Goal: Information Seeking & Learning: Learn about a topic

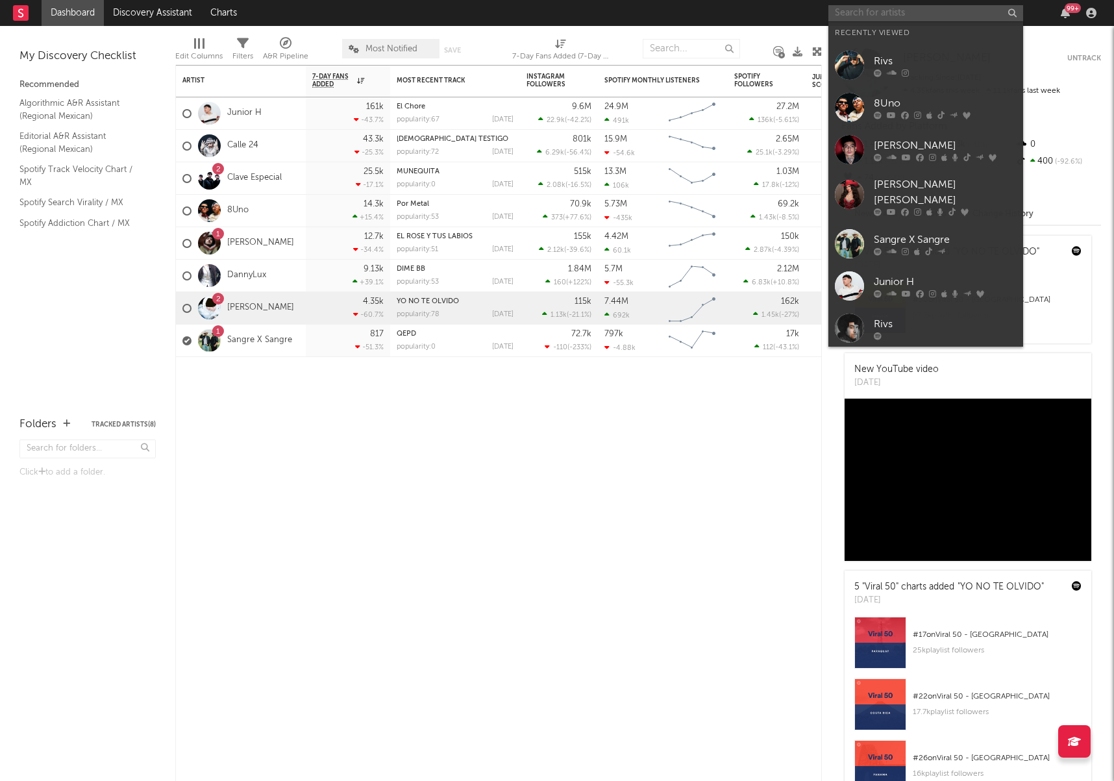
click at [988, 10] on input "text" at bounding box center [926, 13] width 195 height 16
click at [942, 143] on div "[PERSON_NAME]" at bounding box center [945, 146] width 143 height 16
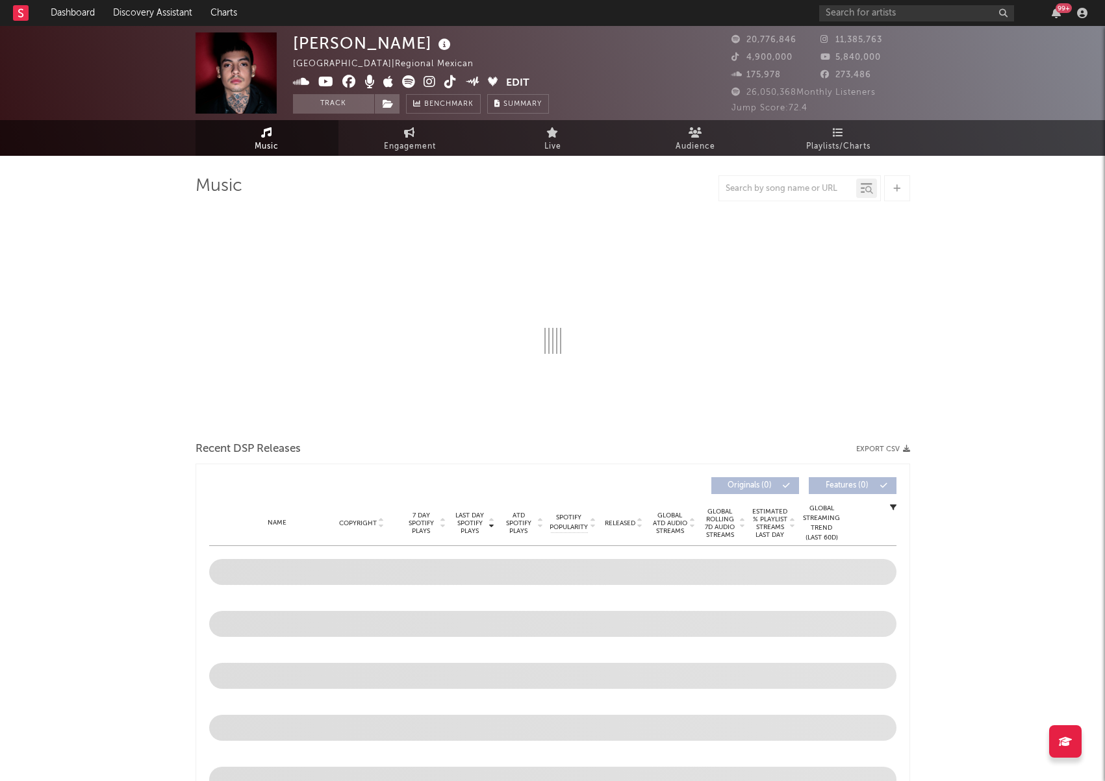
select select "6m"
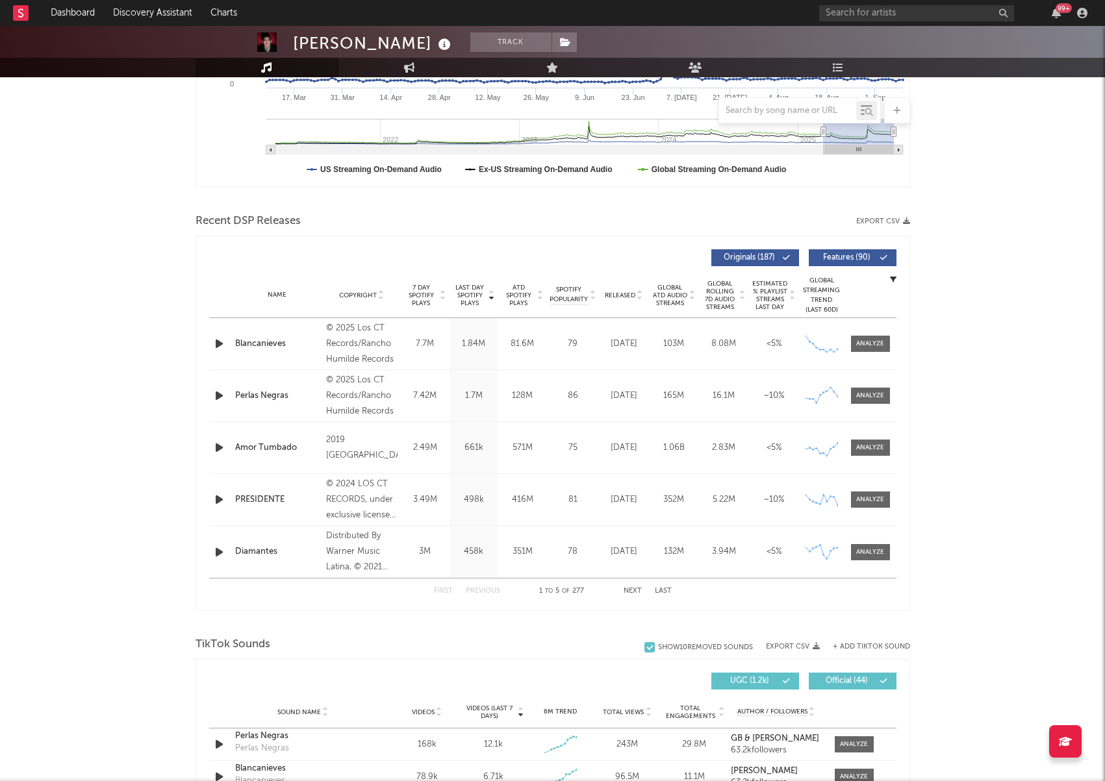
scroll to position [73, 0]
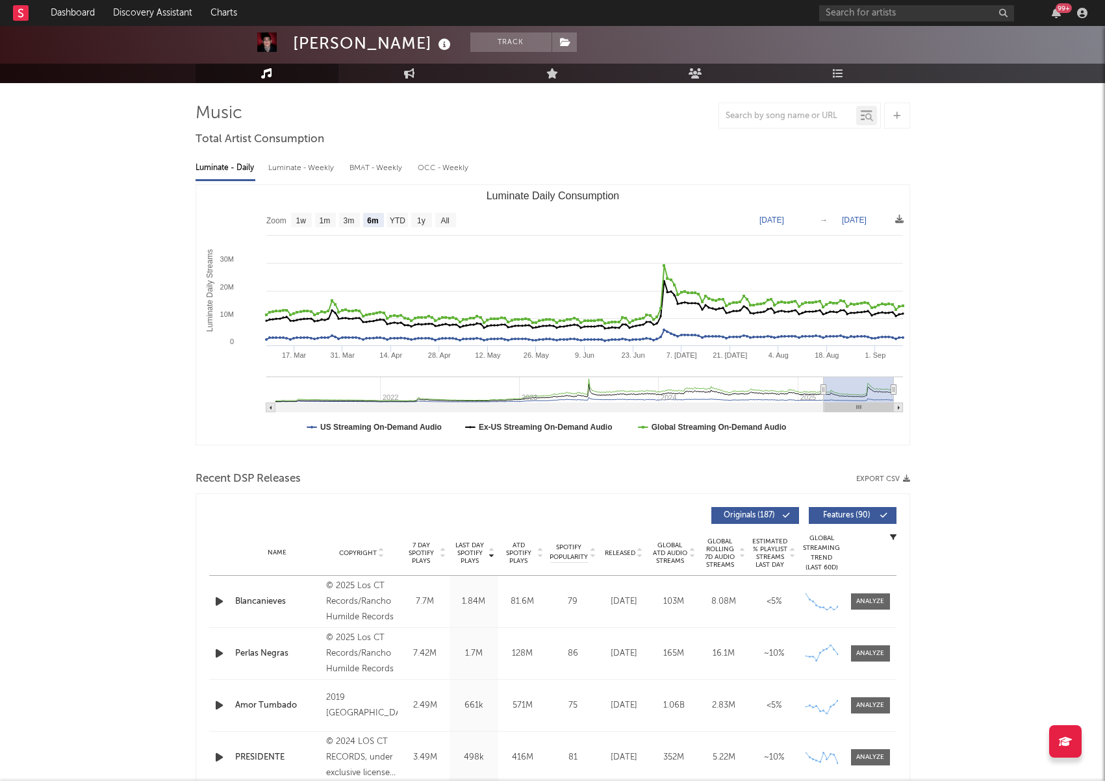
click at [823, 122] on div at bounding box center [787, 116] width 137 height 16
click at [826, 117] on input "text" at bounding box center [787, 116] width 137 height 10
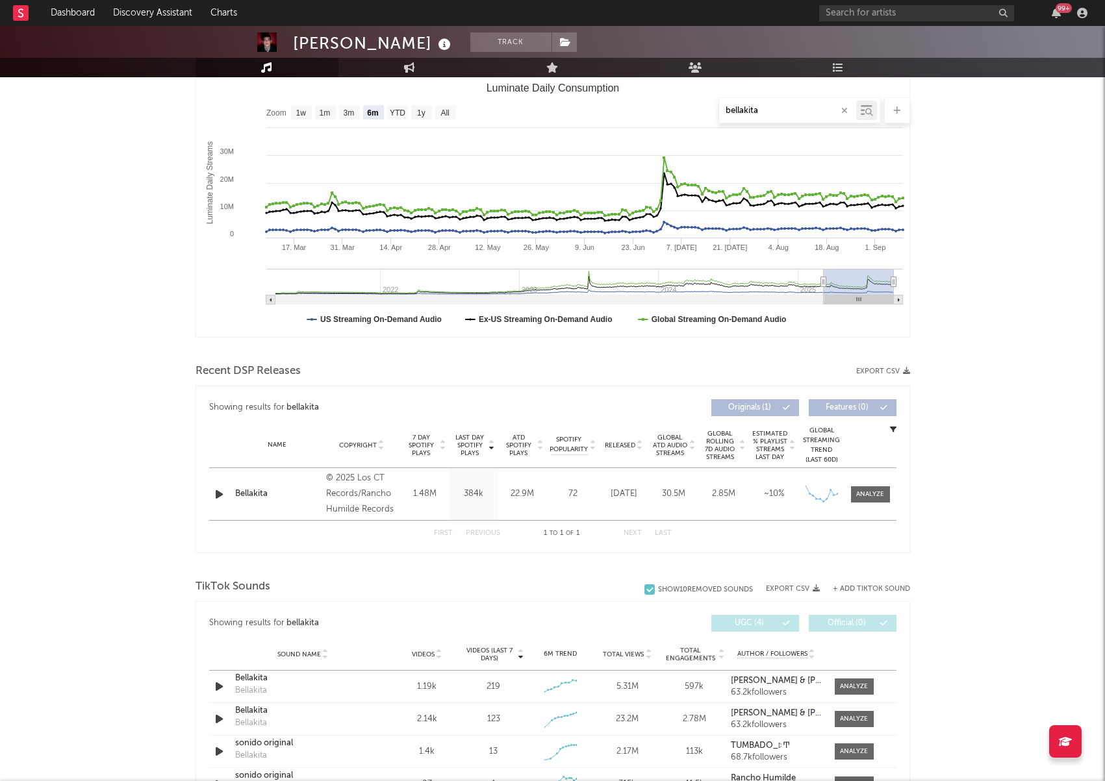
scroll to position [211, 0]
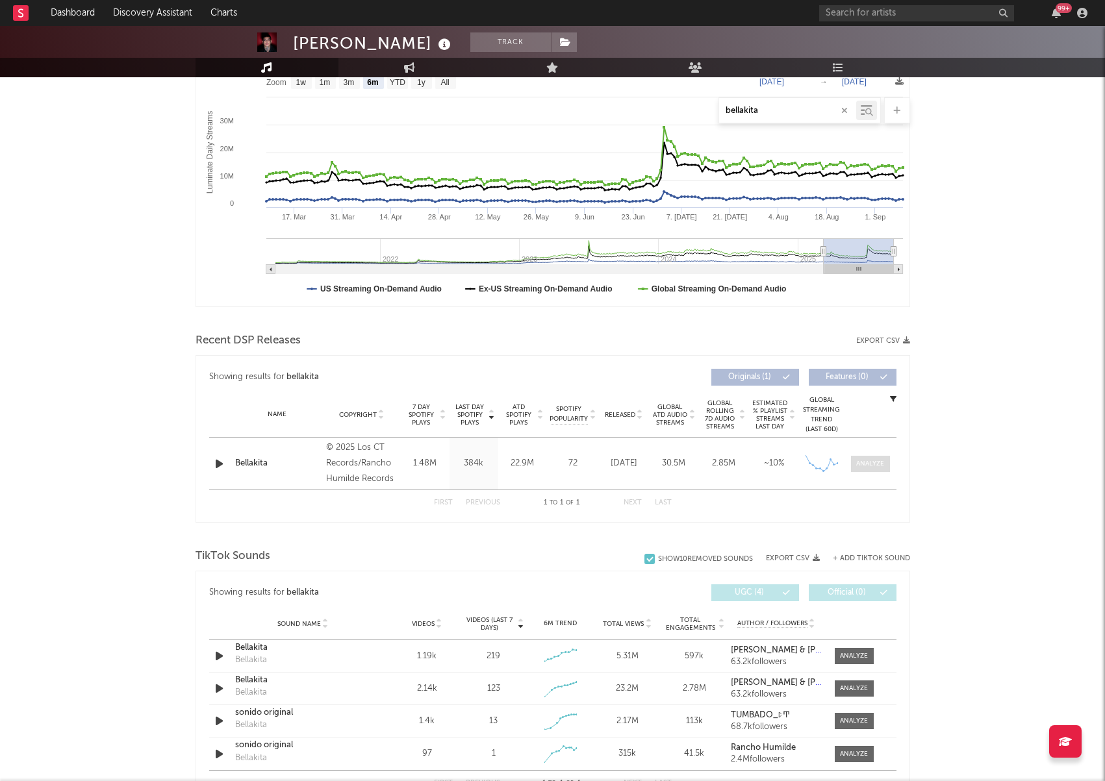
type input "bellakita"
click at [875, 457] on span at bounding box center [870, 464] width 39 height 16
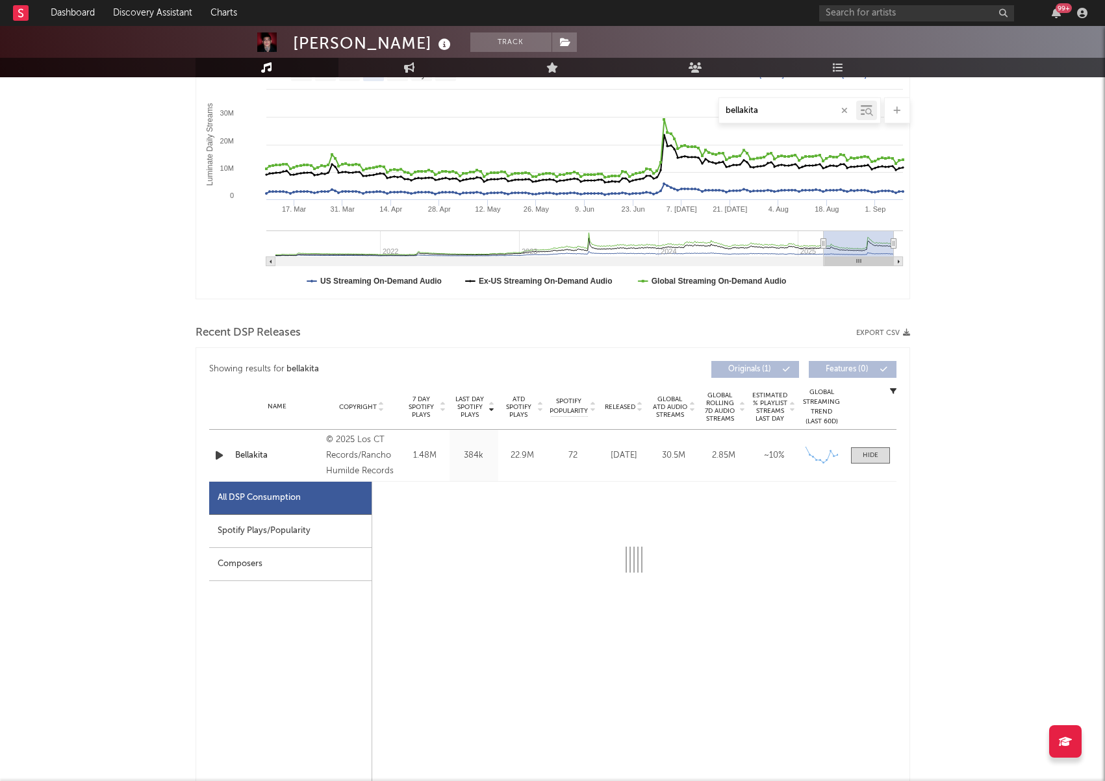
select select "1w"
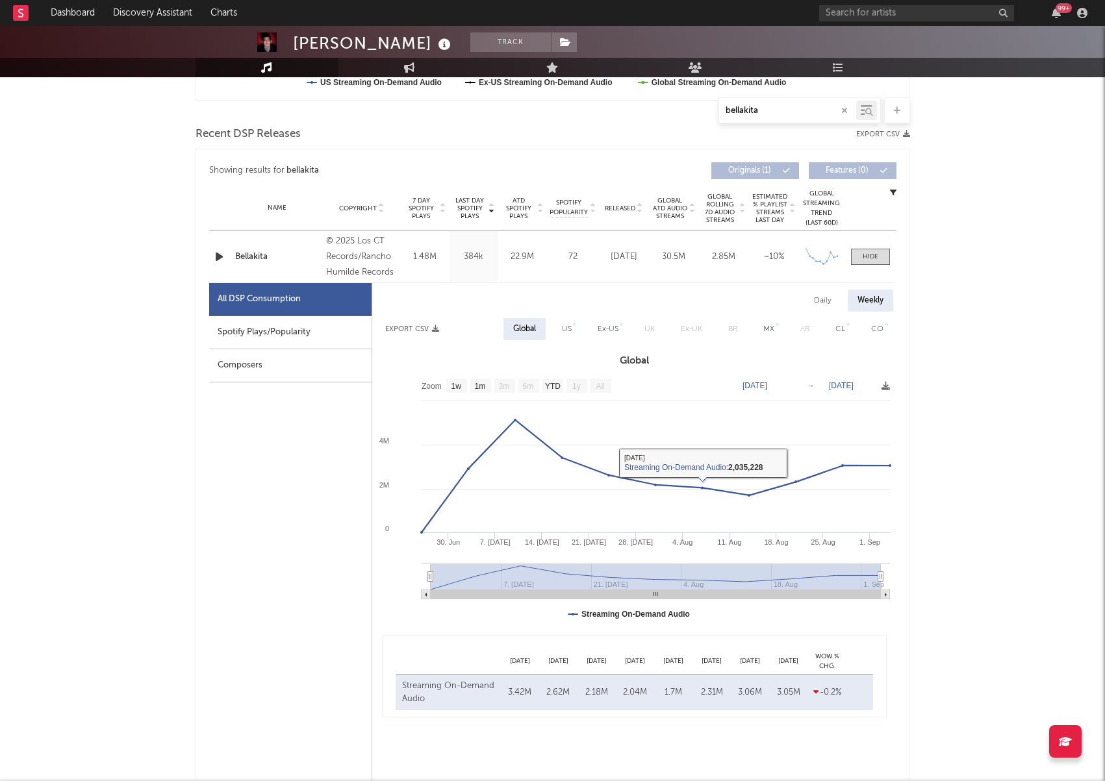
scroll to position [428, 0]
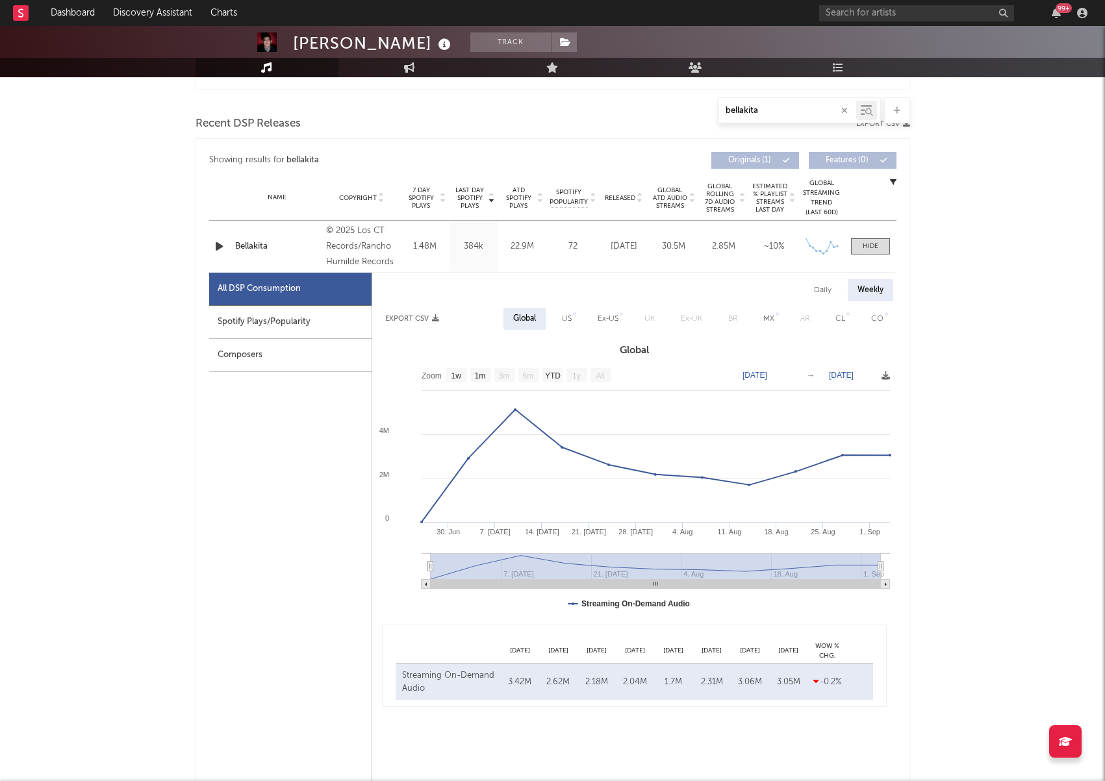
drag, startPoint x: 434, startPoint y: 569, endPoint x: 677, endPoint y: 578, distance: 243.7
click at [677, 578] on rect at bounding box center [656, 566] width 450 height 26
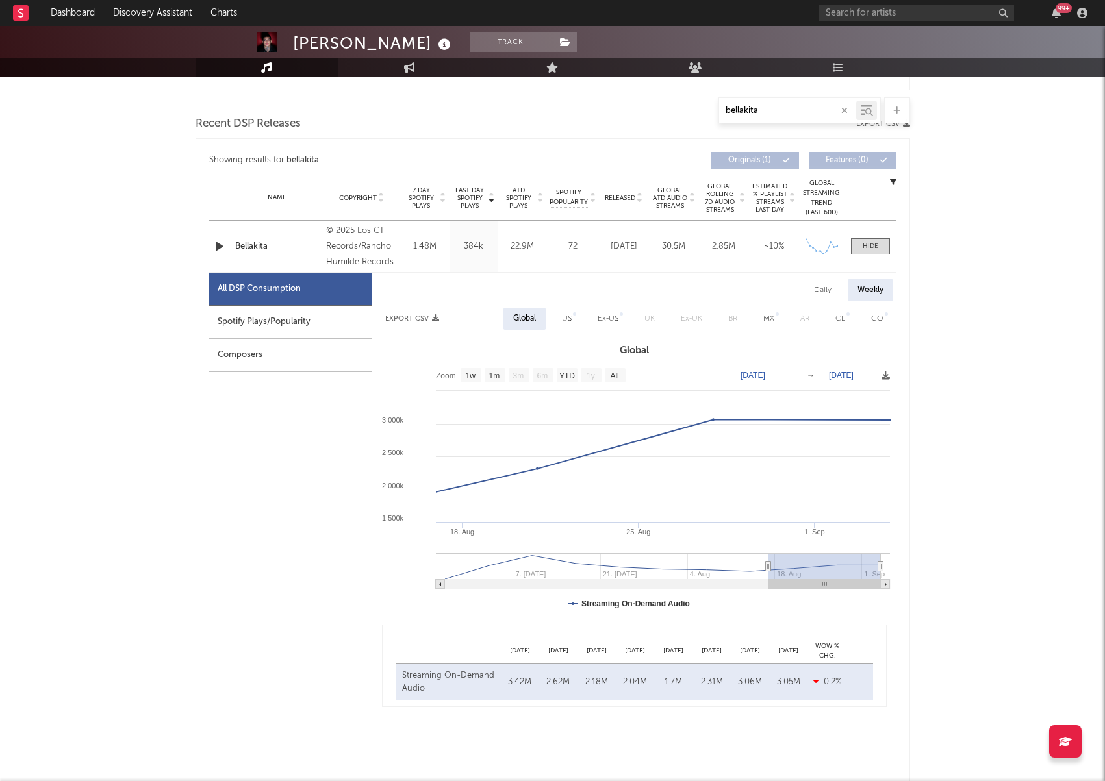
drag, startPoint x: 433, startPoint y: 566, endPoint x: 768, endPoint y: 568, distance: 335.1
click at [768, 568] on icon at bounding box center [767, 567] width 5 height 10
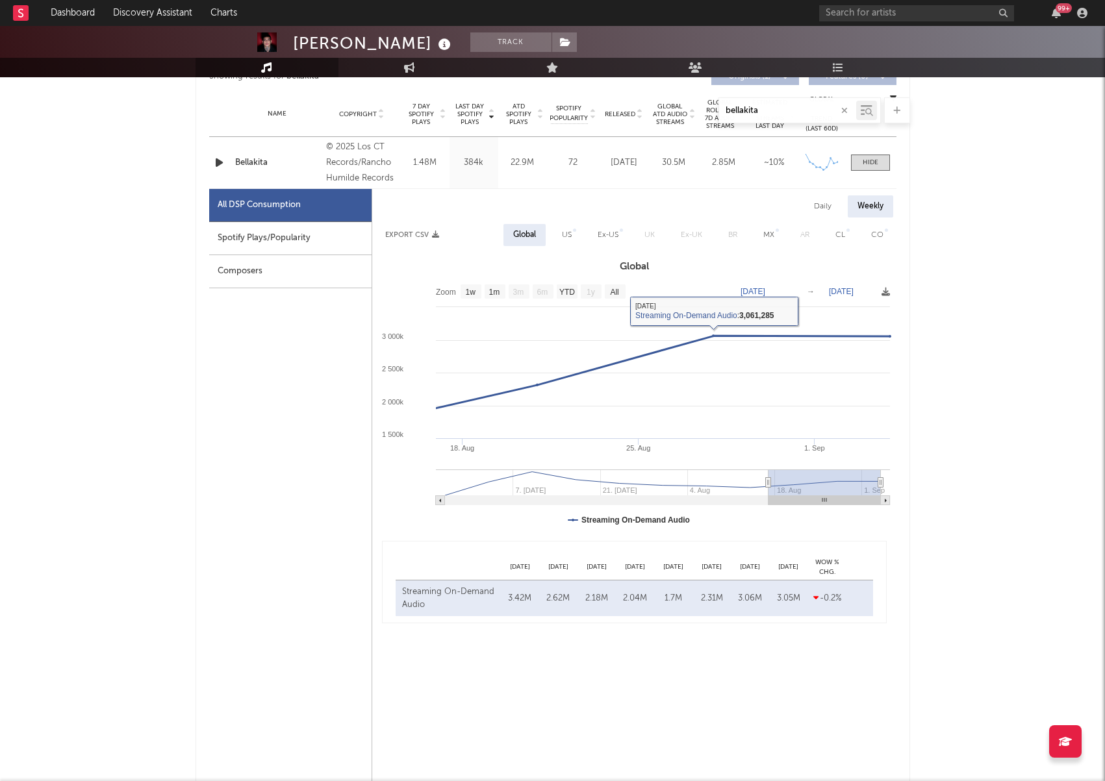
scroll to position [536, 0]
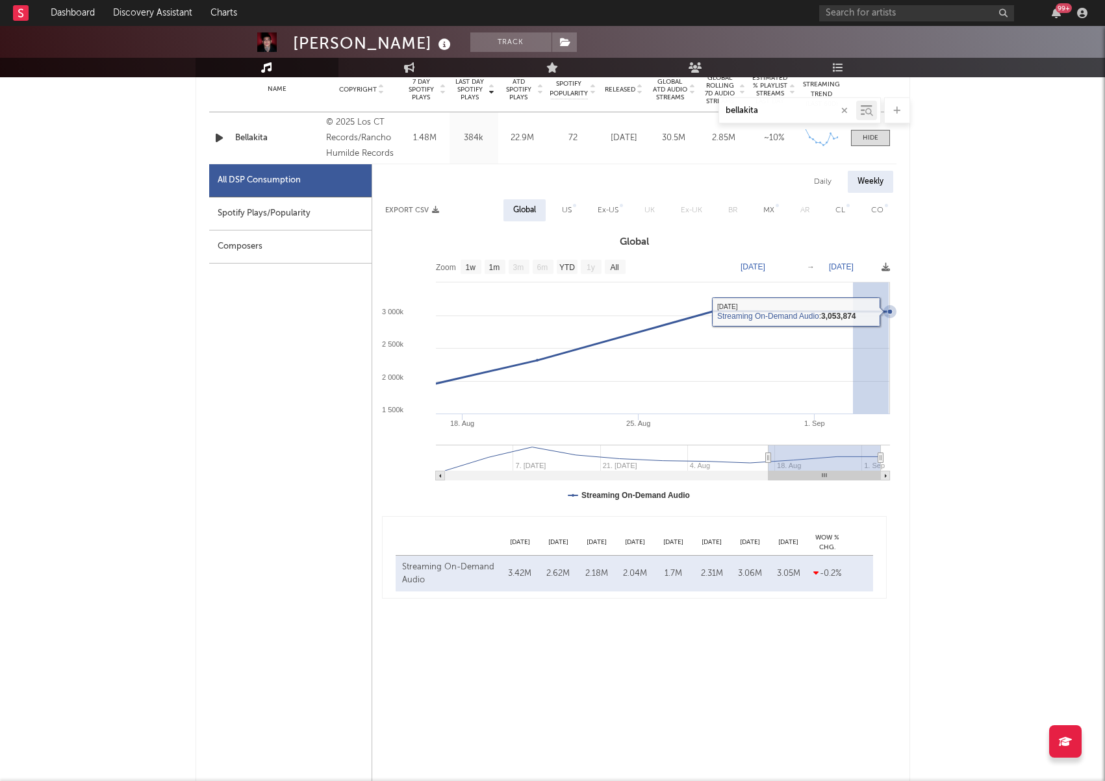
drag, startPoint x: 888, startPoint y: 312, endPoint x: 846, endPoint y: 319, distance: 42.7
type input "[DATE]"
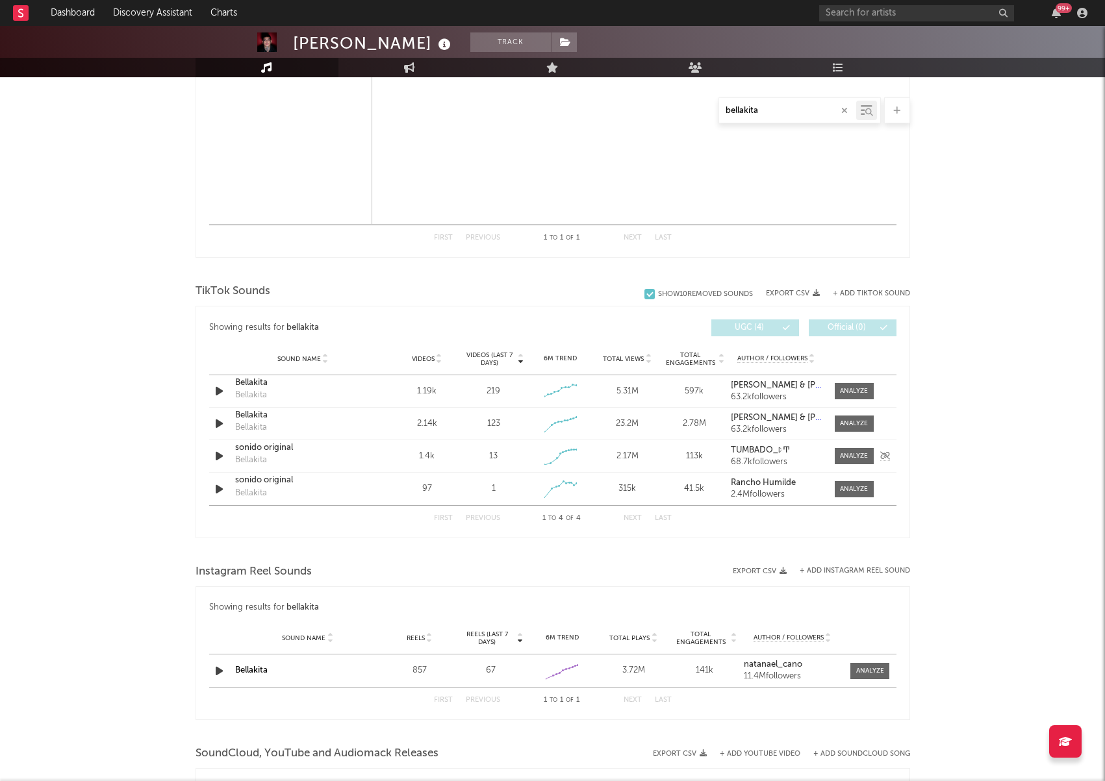
scroll to position [1111, 0]
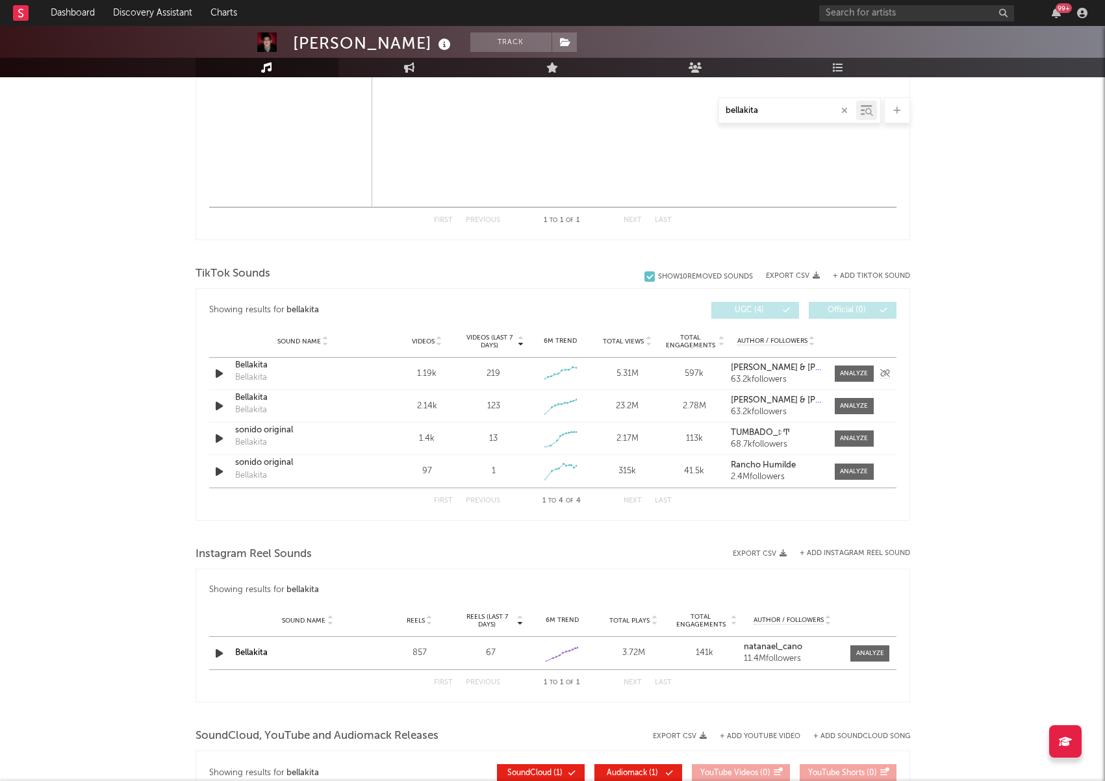
click at [215, 371] on icon "button" at bounding box center [219, 374] width 14 height 16
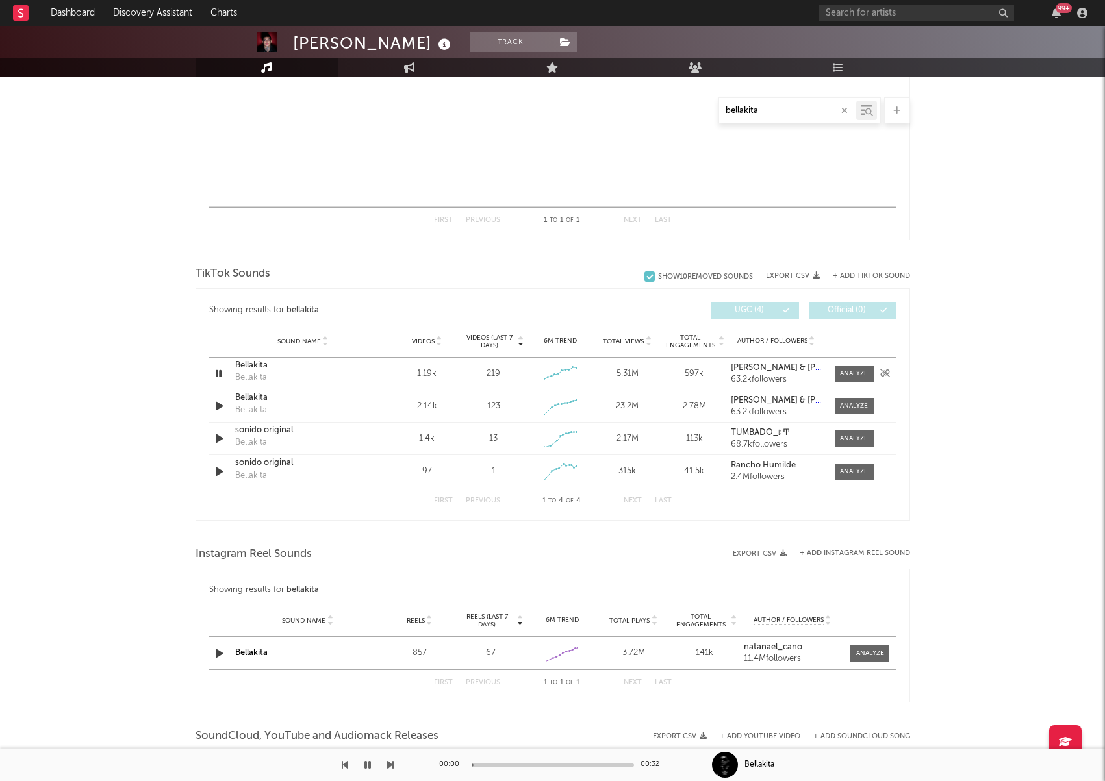
click at [221, 373] on icon "button" at bounding box center [218, 374] width 12 height 16
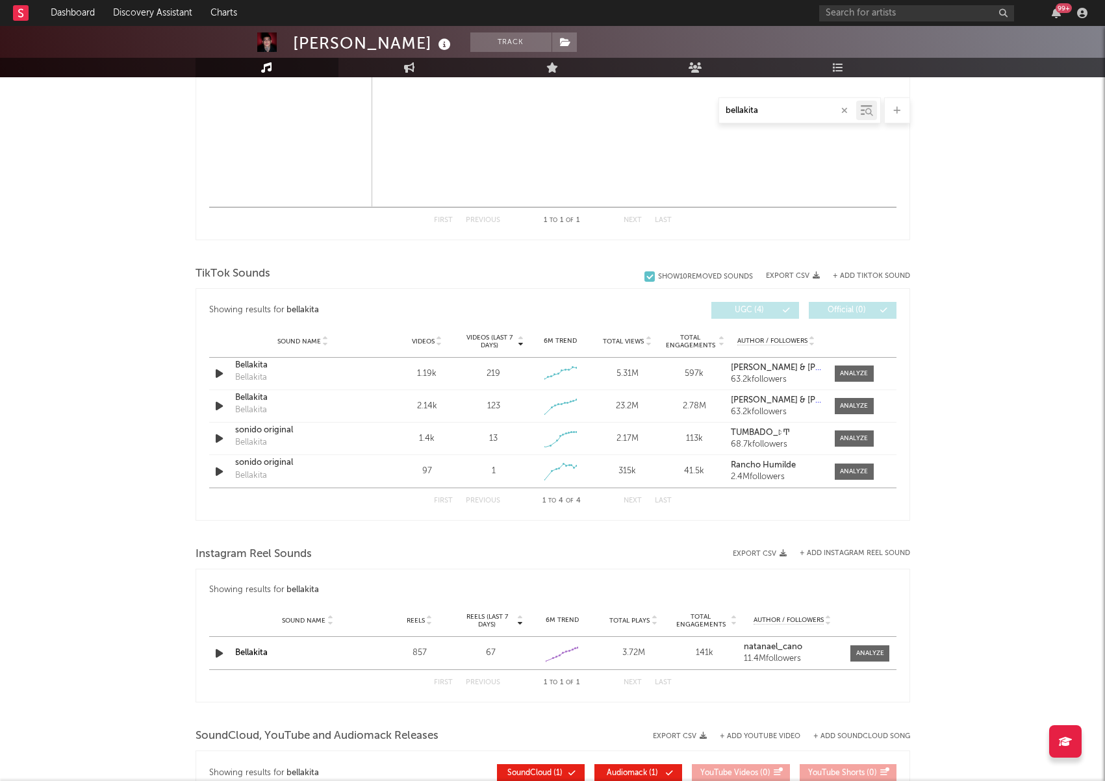
click at [660, 277] on div "Show 10 Removed Sounds" at bounding box center [705, 277] width 95 height 8
click at [644, 277] on input "Show 10 Removed Sounds" at bounding box center [644, 276] width 0 height 13
click at [660, 277] on div "Show 10 Removed Sounds" at bounding box center [705, 277] width 95 height 8
click at [644, 277] on input "Show 10 Removed Sounds" at bounding box center [644, 276] width 0 height 13
click at [846, 408] on div at bounding box center [854, 406] width 28 height 10
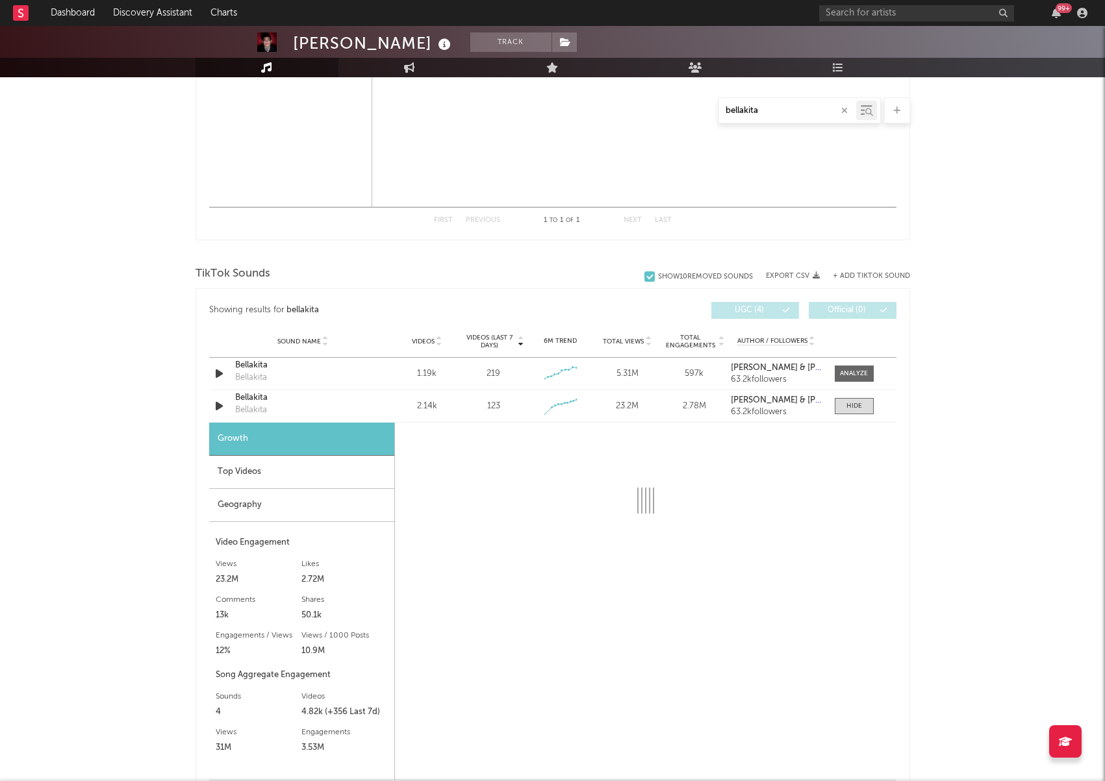
select select "1w"
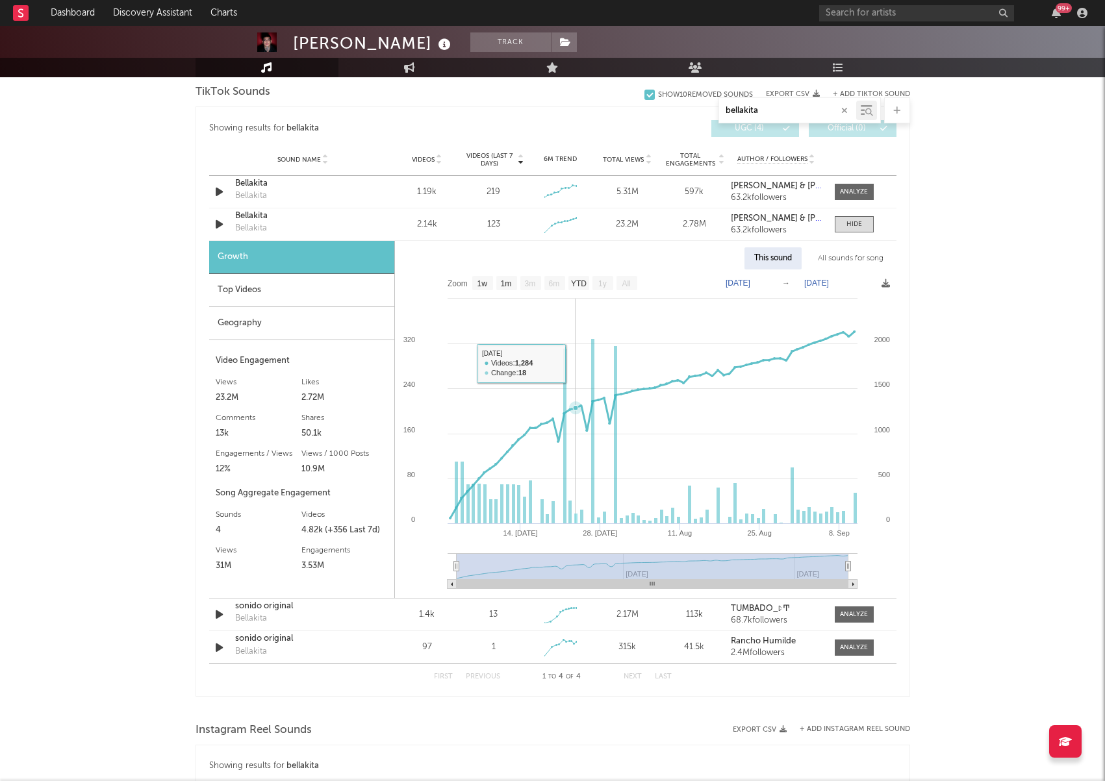
scroll to position [1294, 0]
click at [462, 195] on div "Videos (last 7 days) 219" at bounding box center [493, 191] width 67 height 13
click at [391, 193] on div "Sound Name [PERSON_NAME] Videos 1.19k Videos (last 7 days) 219 Weekly Growth % …" at bounding box center [552, 191] width 687 height 32
click at [429, 192] on div "1.19k" at bounding box center [427, 191] width 60 height 13
click at [840, 191] on div at bounding box center [854, 191] width 28 height 10
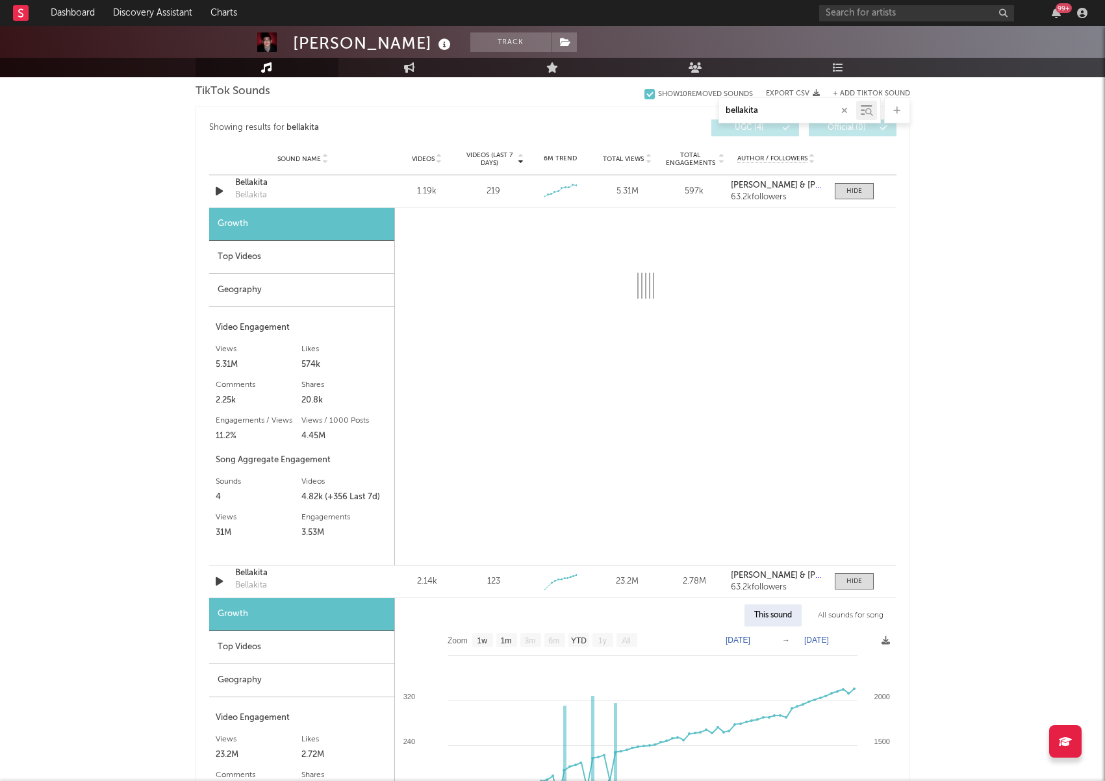
select select "1w"
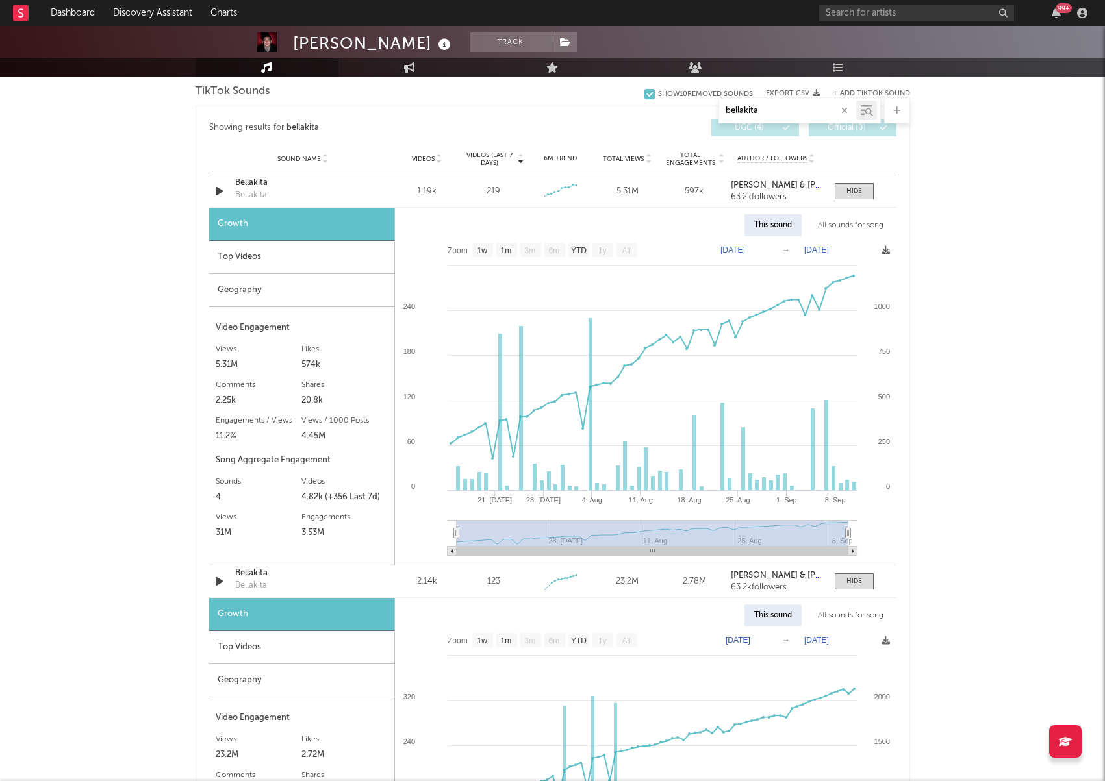
click at [350, 264] on div "Top Videos" at bounding box center [301, 257] width 185 height 33
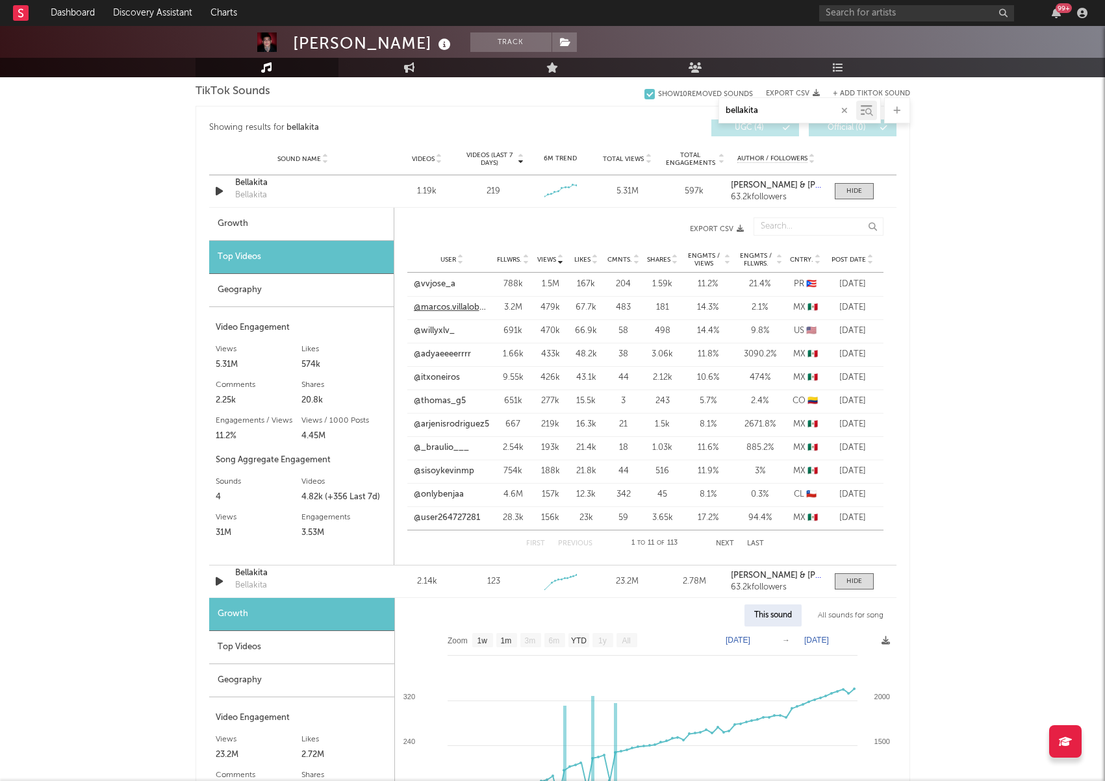
click at [478, 307] on link "@marcos.villalobosag" at bounding box center [452, 307] width 77 height 13
click at [444, 282] on link "@vvjose_a" at bounding box center [435, 284] width 42 height 13
click at [576, 188] on g at bounding box center [563, 188] width 40 height 19
click at [491, 190] on div "219" at bounding box center [493, 191] width 14 height 13
click at [848, 193] on div at bounding box center [854, 191] width 16 height 10
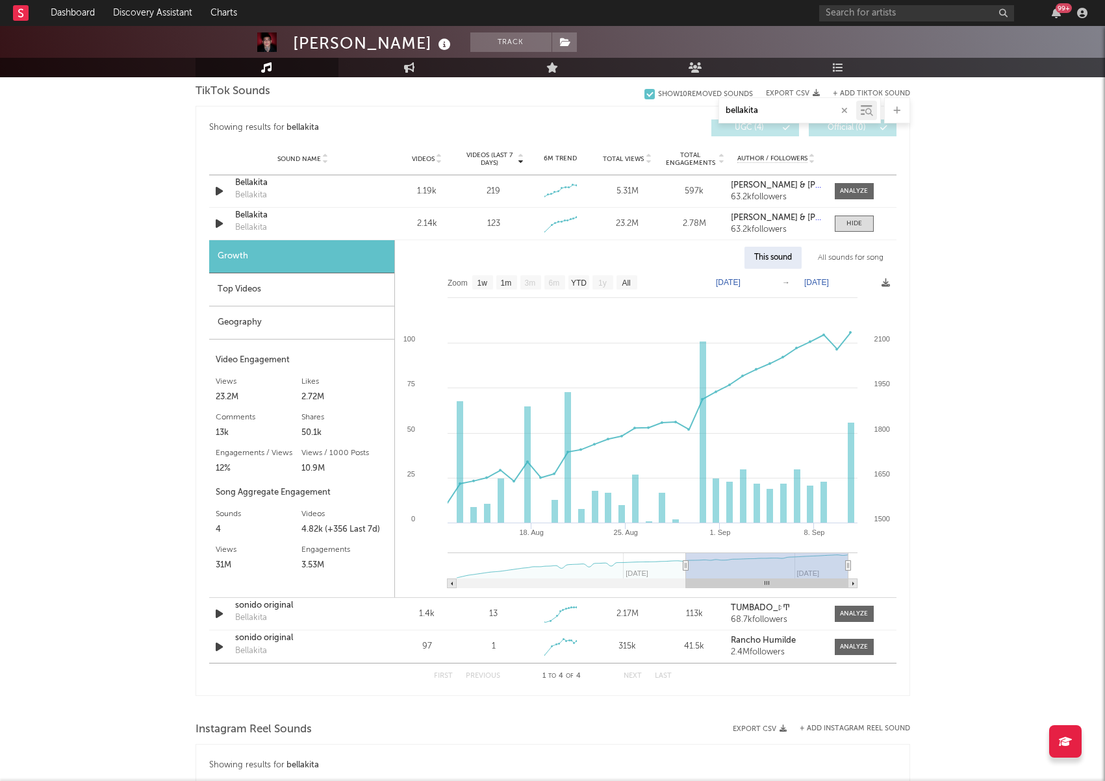
type input "[DATE]"
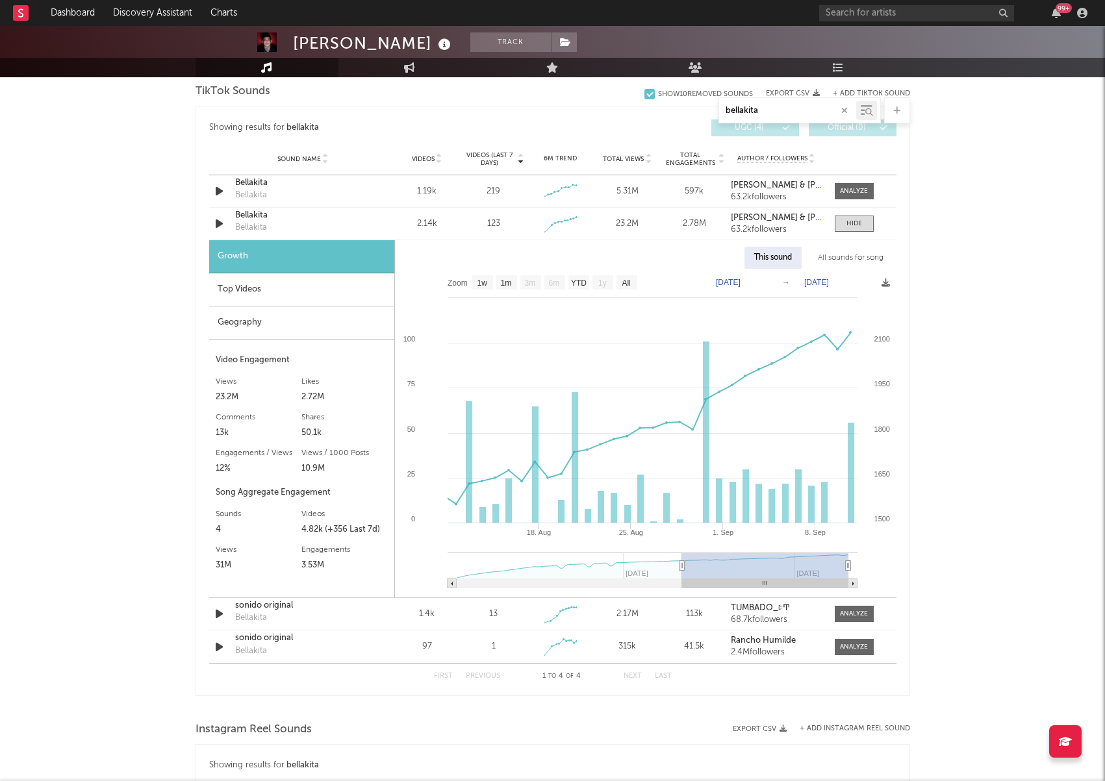
drag, startPoint x: 455, startPoint y: 568, endPoint x: 681, endPoint y: 590, distance: 227.0
click at [681, 590] on icon "Created with Highcharts 10.3.3 18. Aug [DATE]. [DATE]. Sep Aug '[DATE] 1800 150…" at bounding box center [645, 433] width 501 height 329
click at [866, 190] on div at bounding box center [854, 191] width 28 height 10
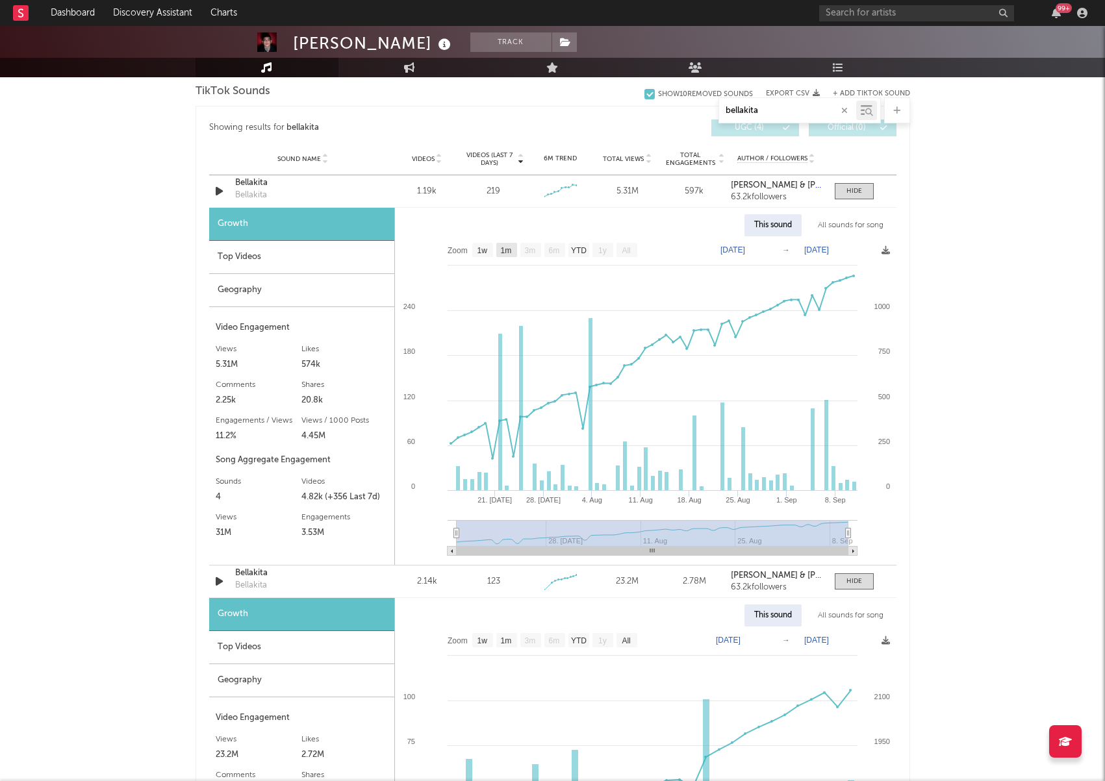
click at [508, 253] on text "1m" at bounding box center [505, 250] width 11 height 9
select select "1m"
type input "[DATE]"
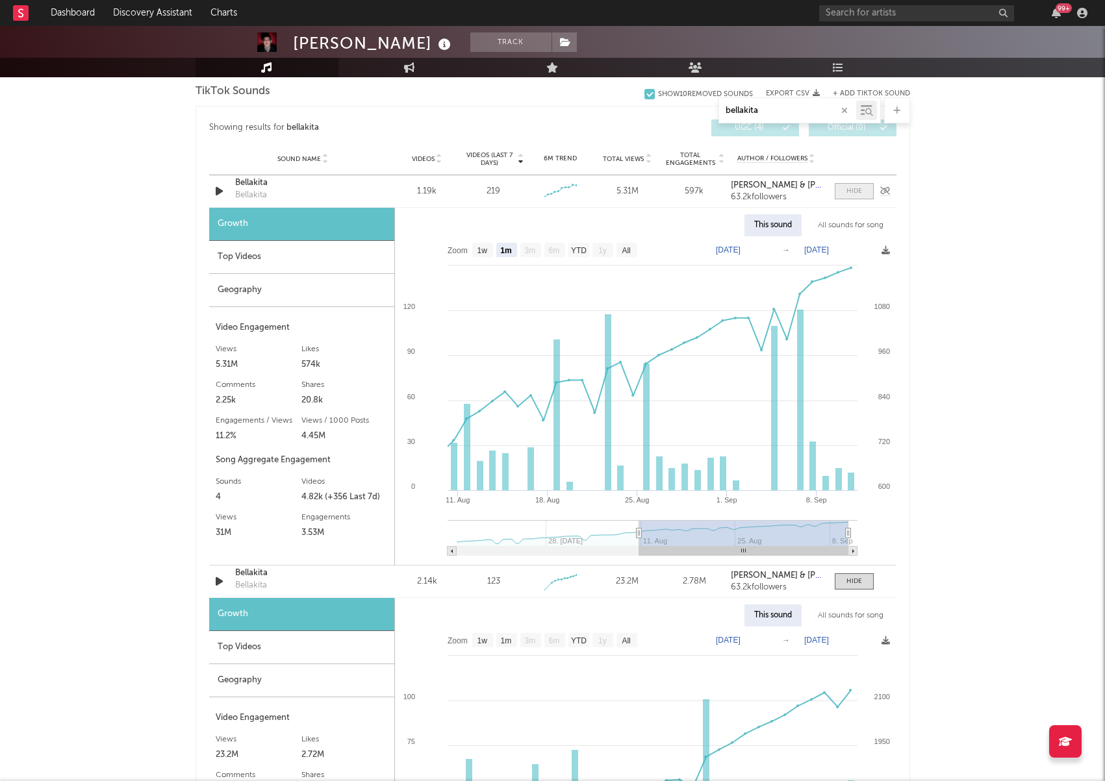
click at [857, 194] on div at bounding box center [854, 191] width 16 height 10
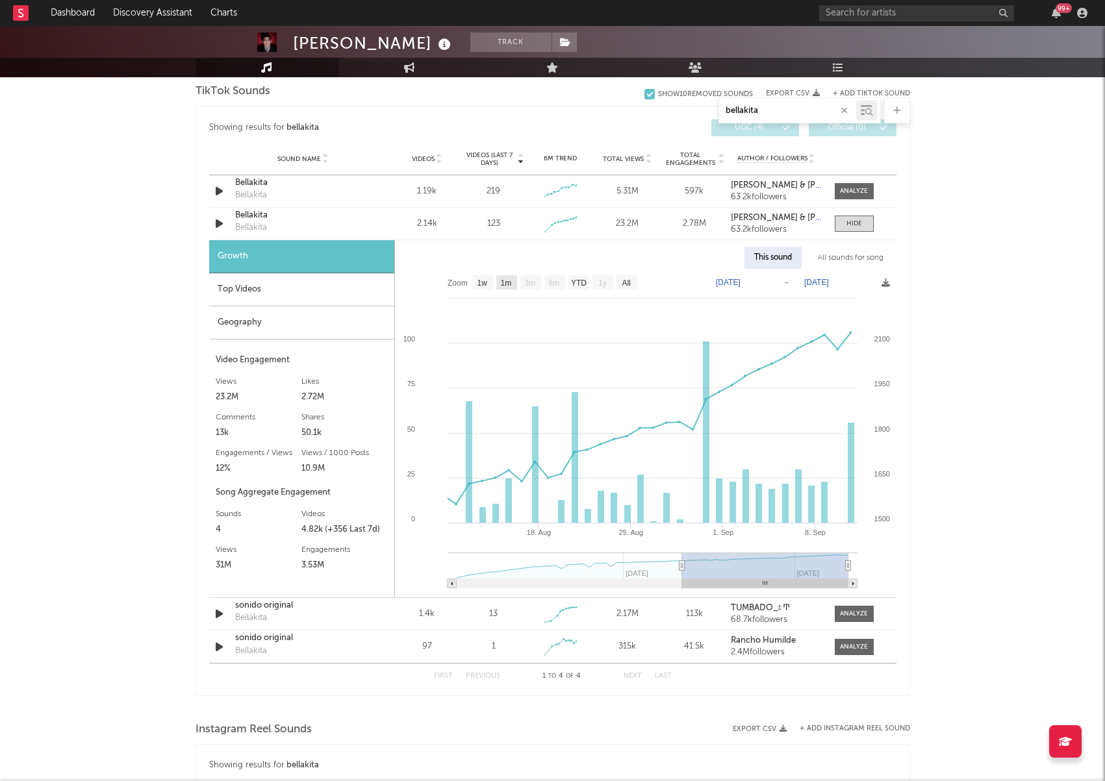
click at [502, 285] on text "1m" at bounding box center [505, 283] width 11 height 9
select select "1m"
type input "[DATE]"
